Goal: Share content: Share content

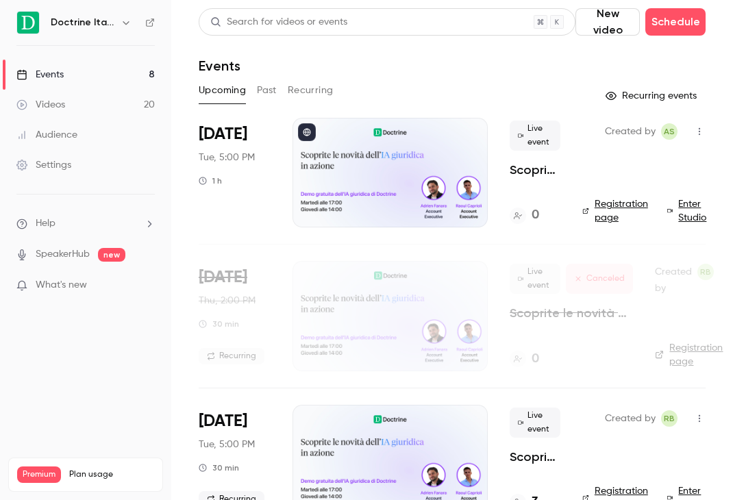
click at [328, 182] on div at bounding box center [390, 173] width 195 height 110
click at [696, 134] on icon "button" at bounding box center [699, 132] width 11 height 10
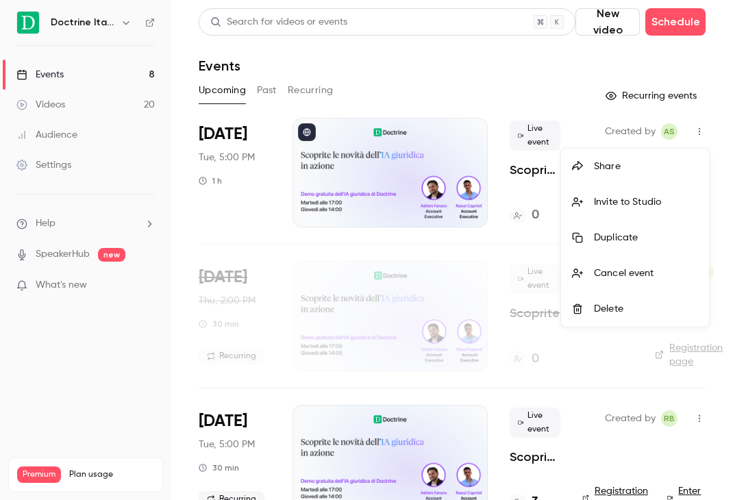
click at [655, 154] on li "Share" at bounding box center [635, 167] width 148 height 36
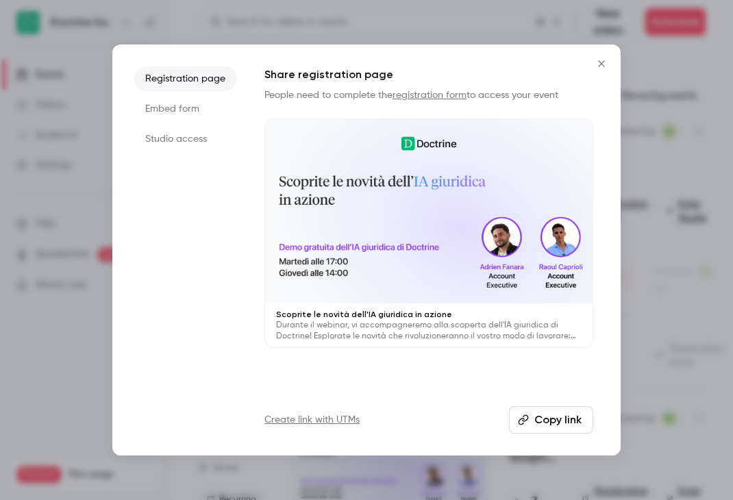
click at [548, 420] on button "Copy link" at bounding box center [551, 419] width 84 height 27
click at [603, 56] on button "Close" at bounding box center [601, 63] width 27 height 27
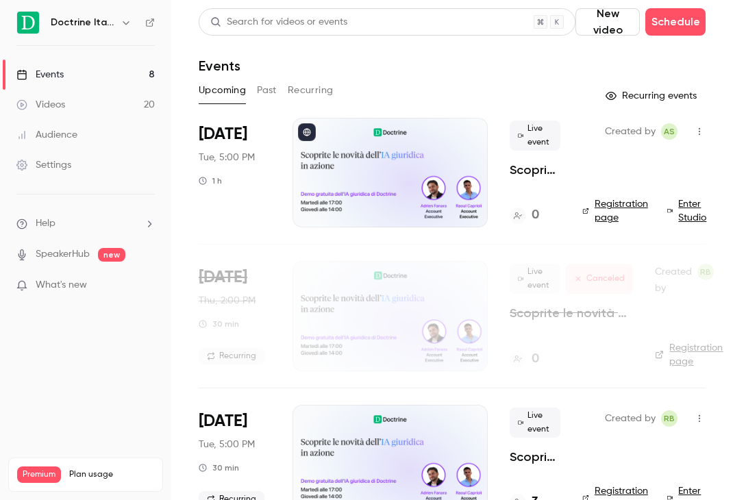
click at [694, 123] on button "button" at bounding box center [700, 132] width 22 height 22
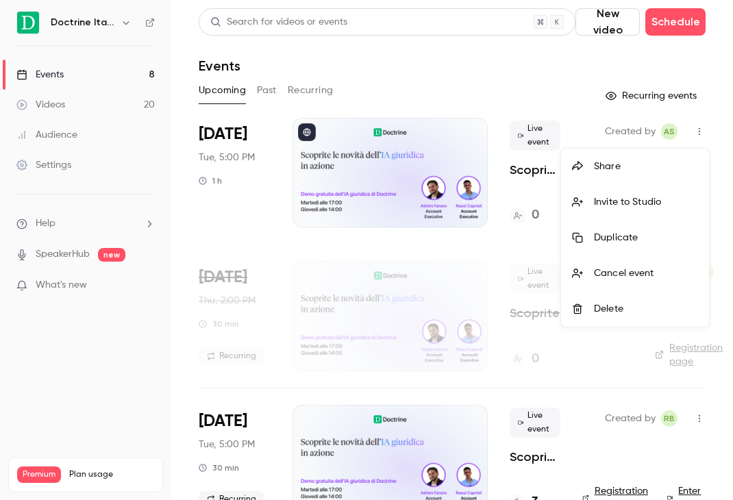
click at [648, 179] on li "Share" at bounding box center [635, 167] width 148 height 36
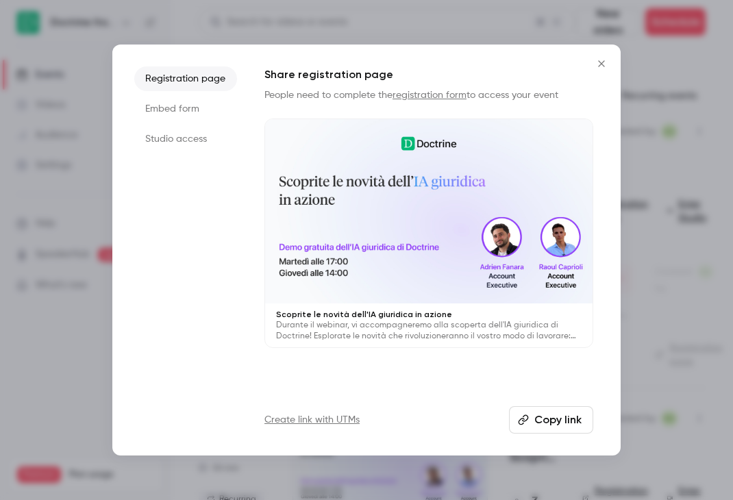
click at [539, 424] on button "Copy link" at bounding box center [551, 419] width 84 height 27
